Goal: Go to known website: Access a specific website the user already knows

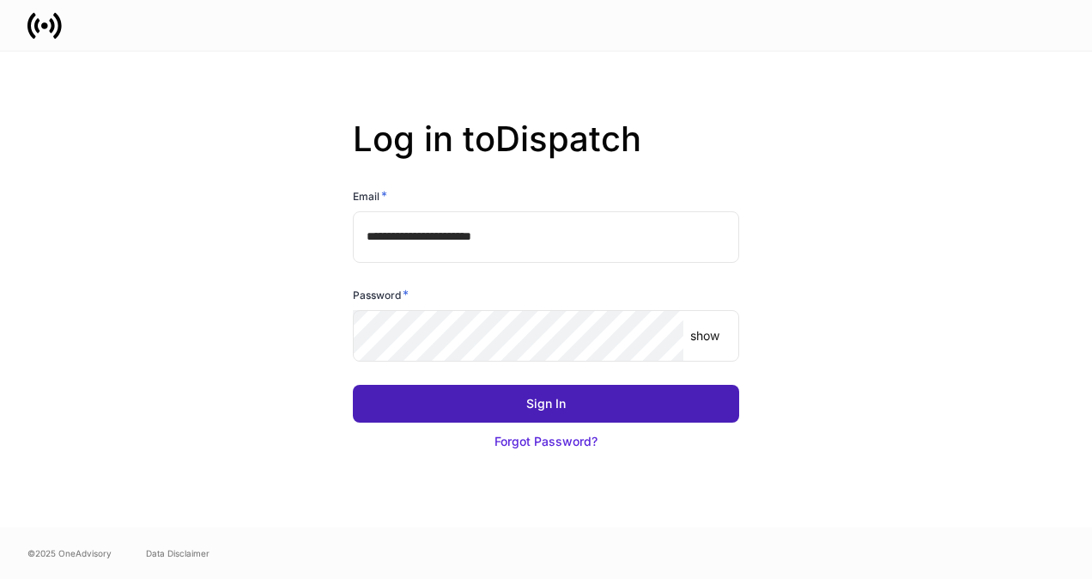
click at [520, 397] on button "Sign In" at bounding box center [546, 404] width 386 height 38
